Goal: Check status: Check status

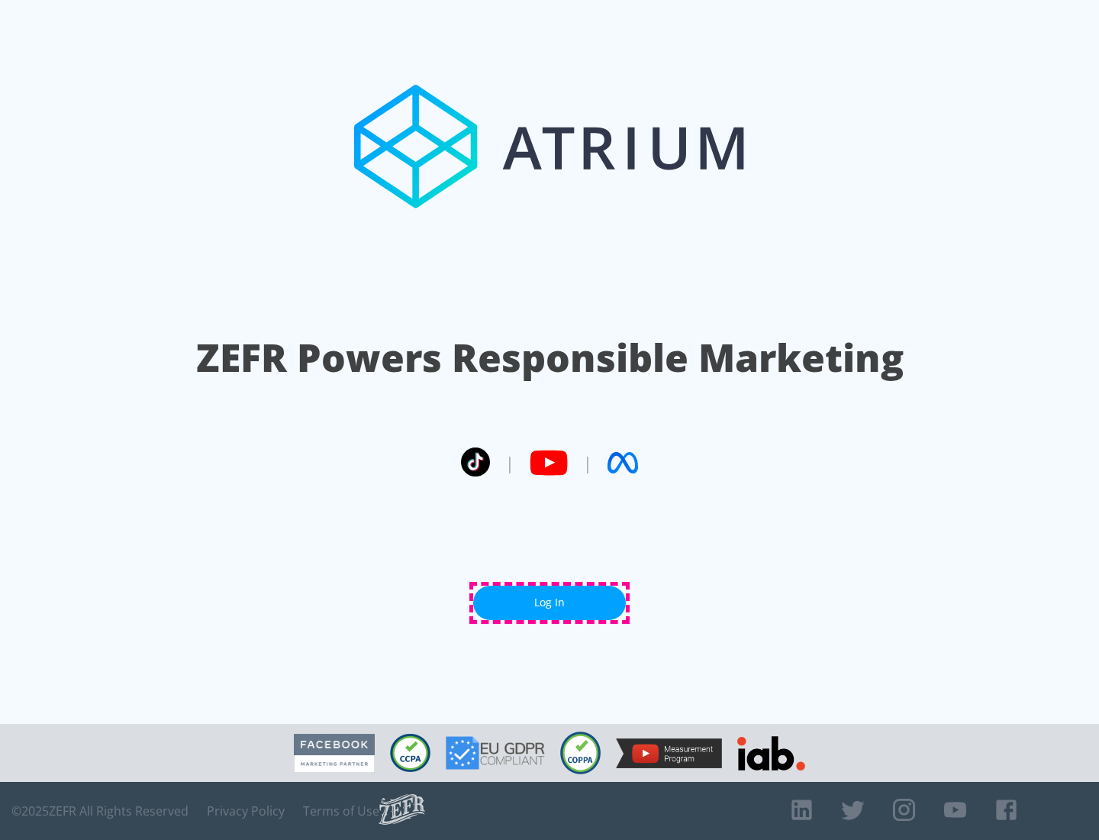
click at [550, 602] on link "Log In" at bounding box center [549, 603] width 153 height 34
